Goal: Navigation & Orientation: Find specific page/section

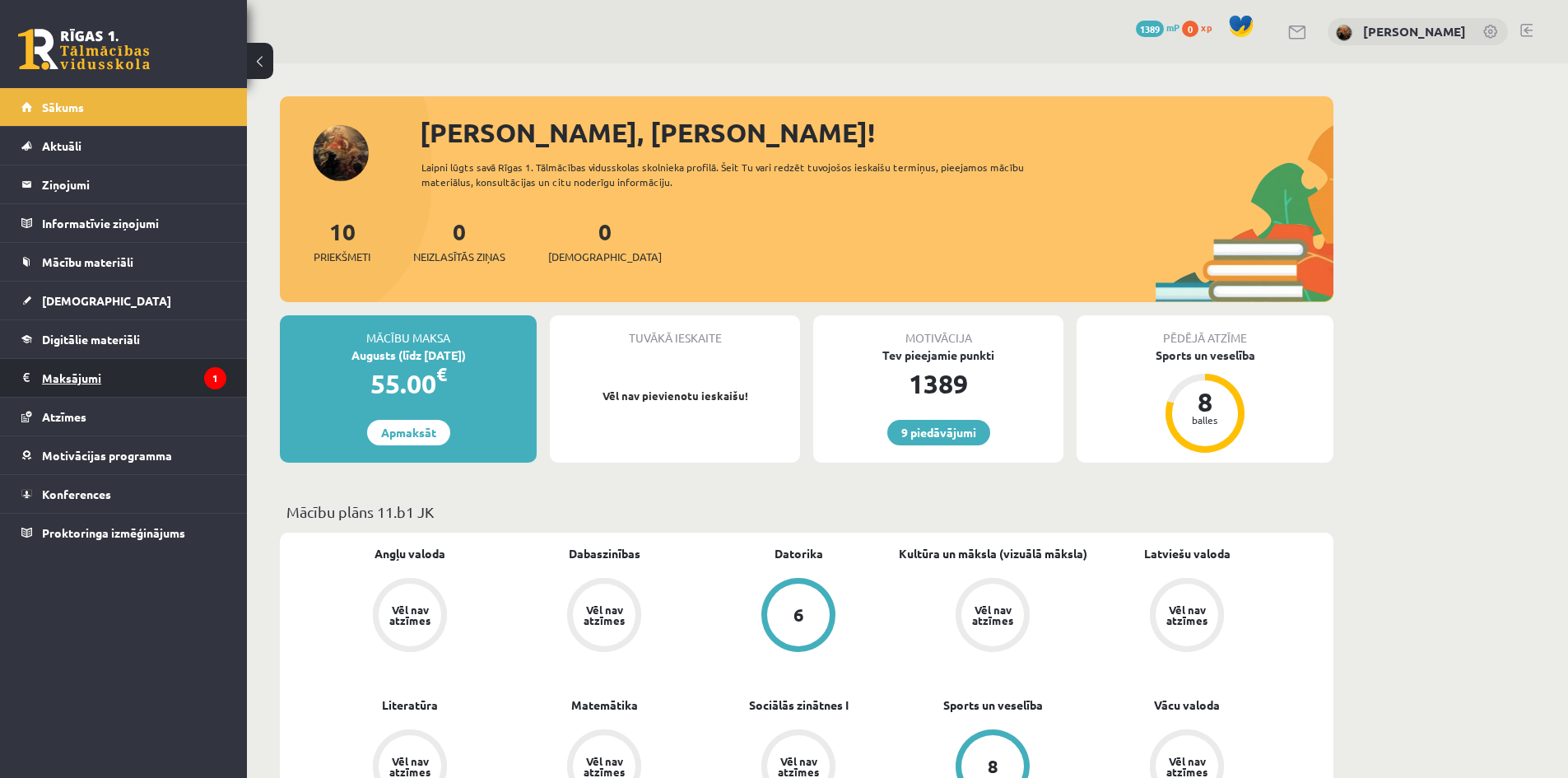
click at [107, 375] on legend "Maksājumi 1" at bounding box center [134, 378] width 185 height 38
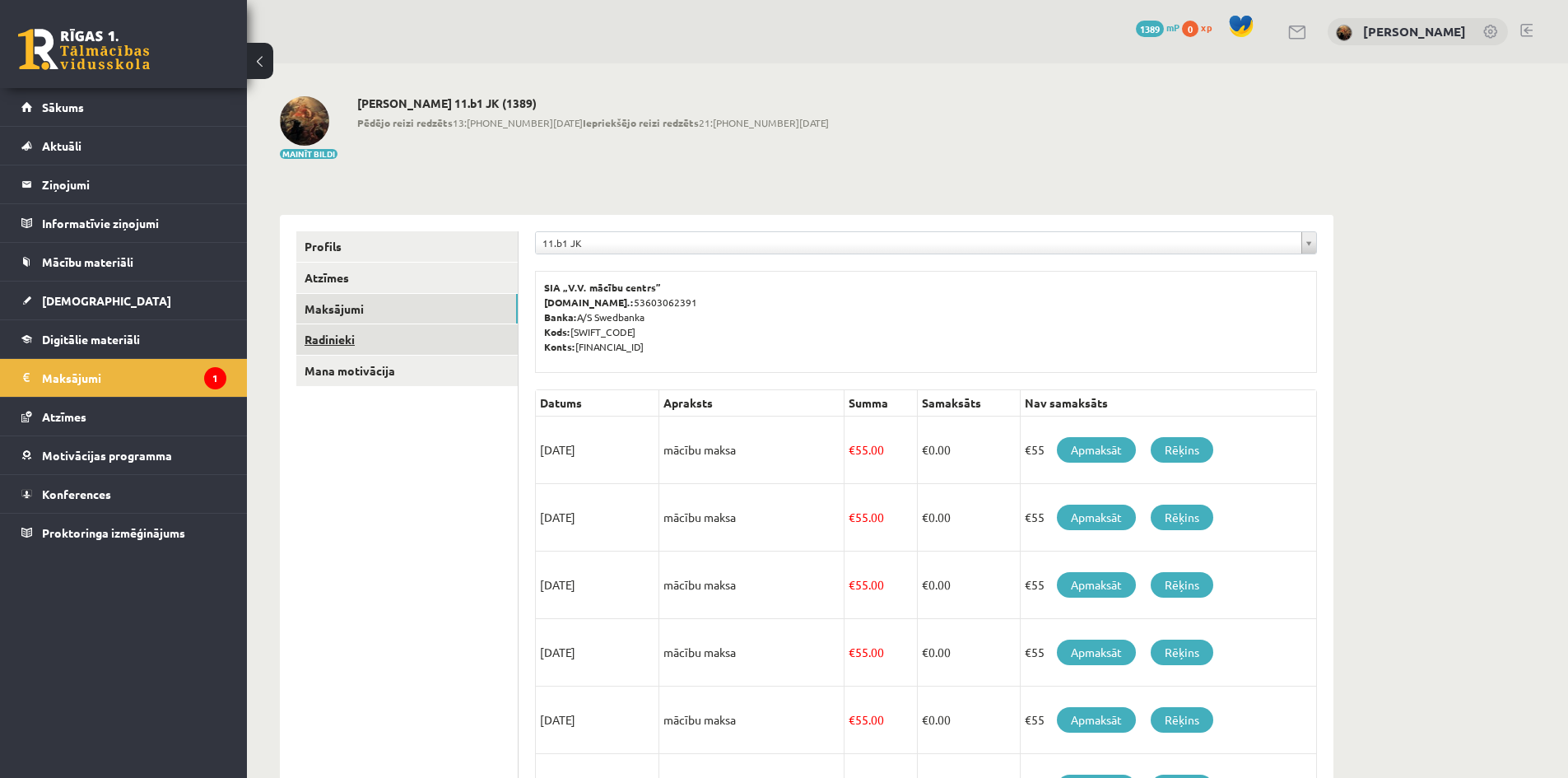
click at [306, 339] on link "Radinieki" at bounding box center [407, 340] width 222 height 31
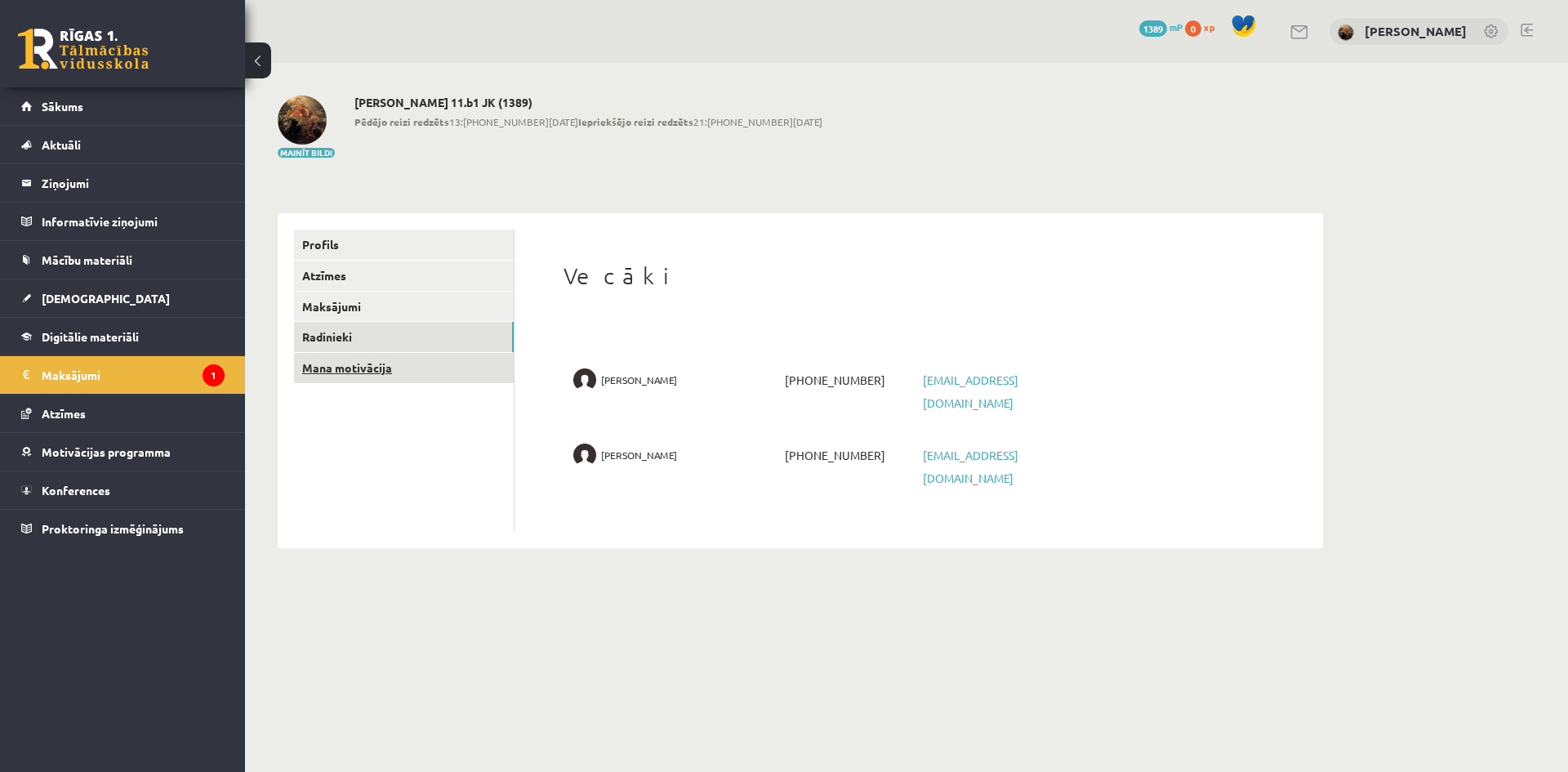
click at [314, 370] on link "Mana motivācija" at bounding box center [404, 368] width 220 height 31
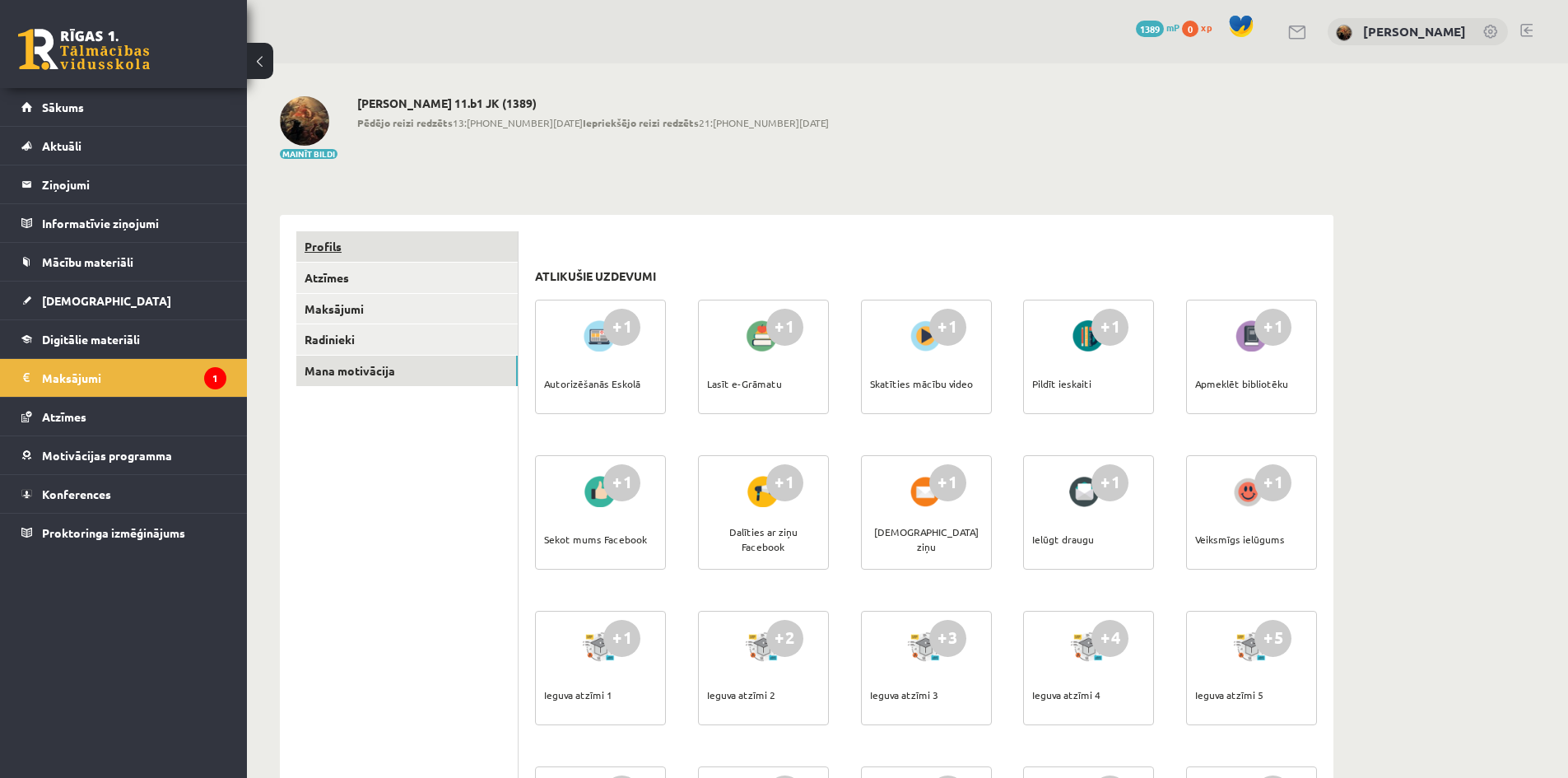
click at [343, 245] on link "Profils" at bounding box center [407, 247] width 222 height 31
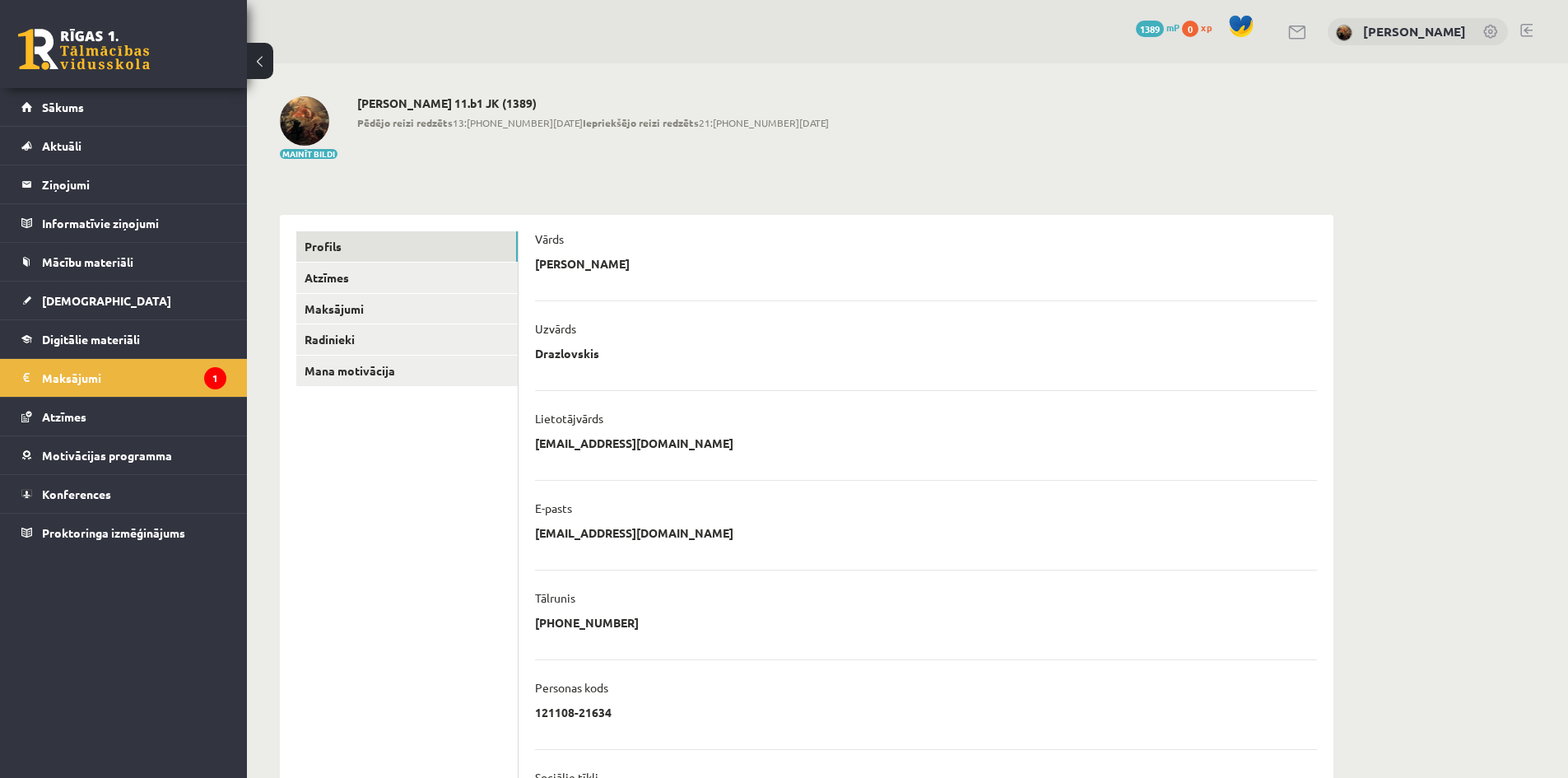
scroll to position [215, 0]
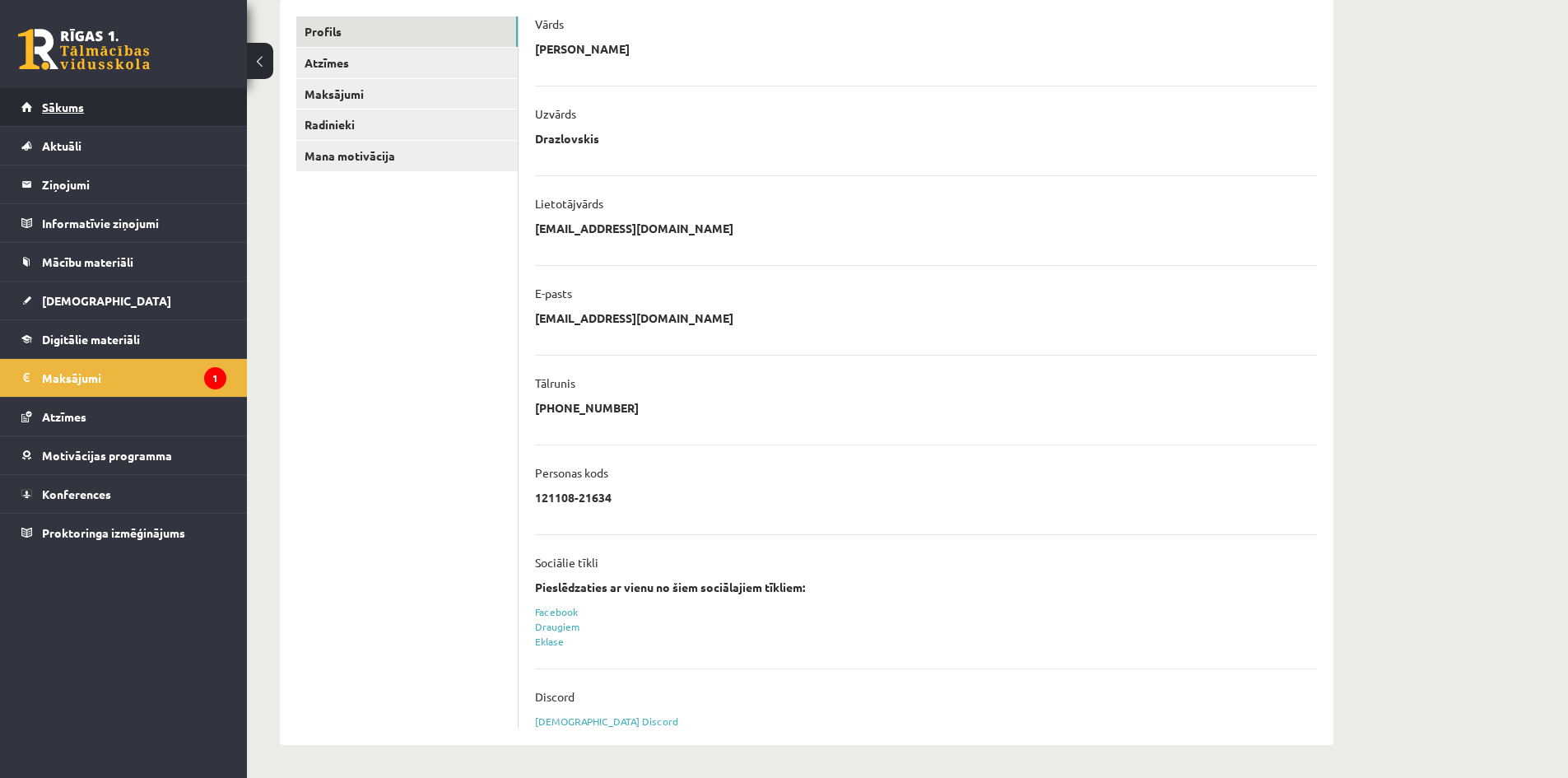
click at [116, 103] on link "Sākums" at bounding box center [123, 107] width 205 height 38
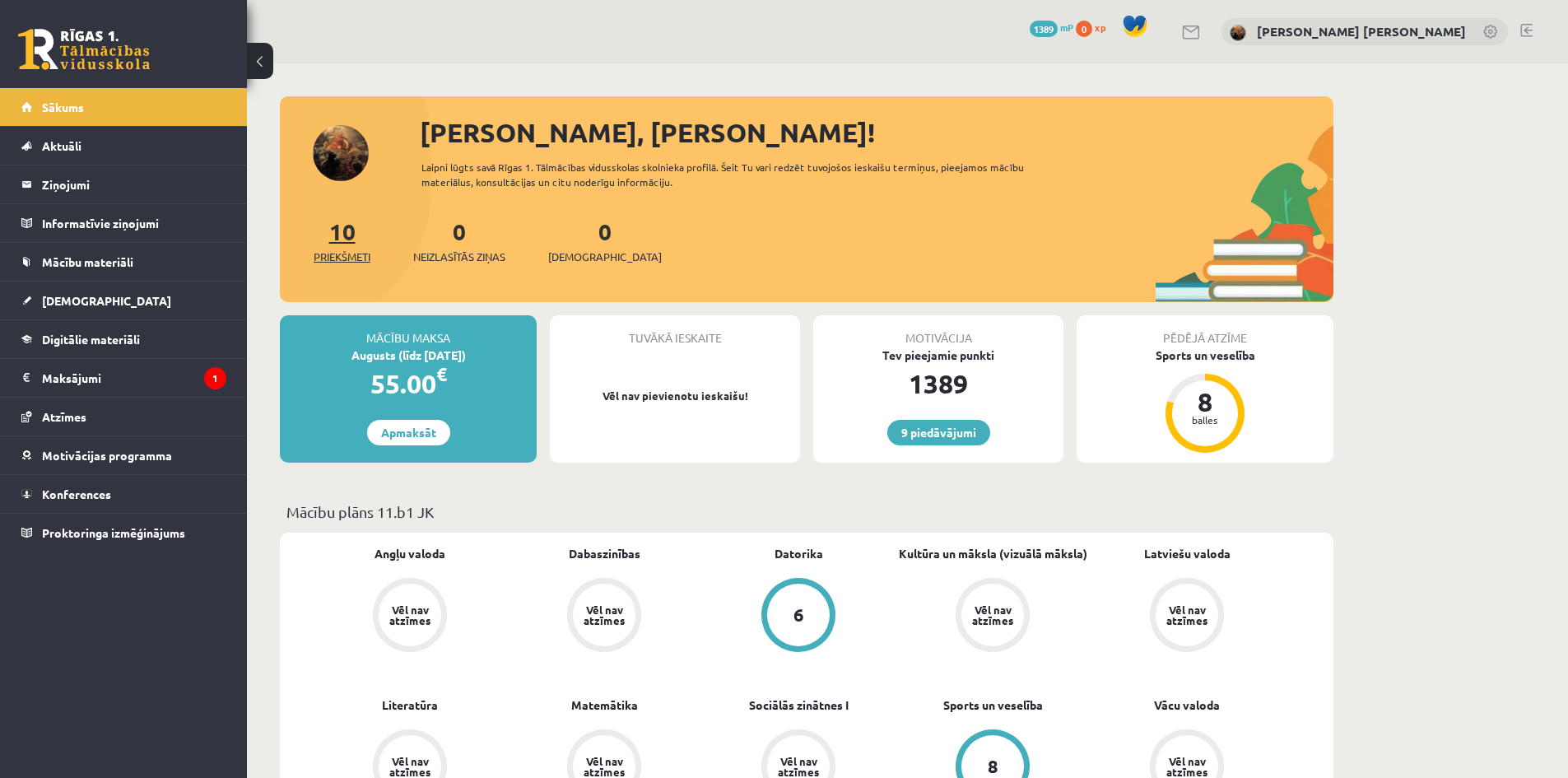
click at [345, 234] on link "10 Priekšmeti" at bounding box center [341, 241] width 57 height 49
